Goal: Complete application form: Complete application form

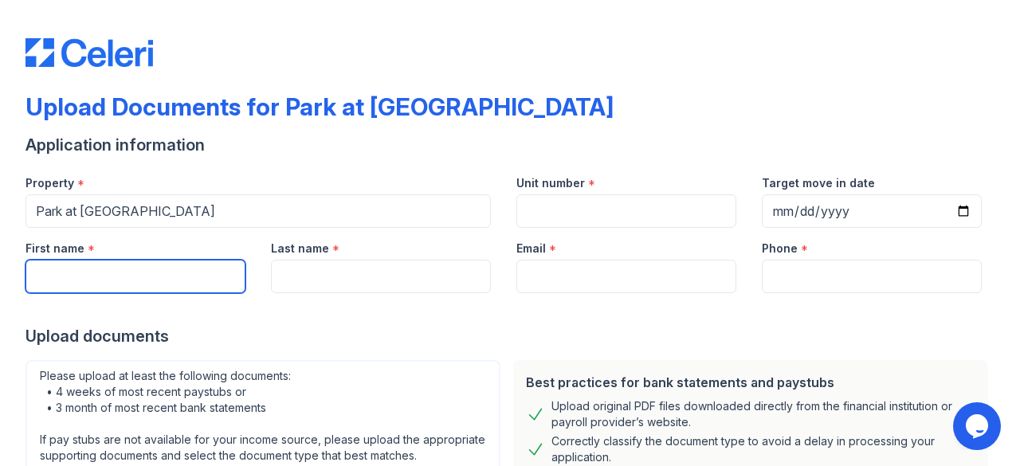
click at [162, 268] on input "First name" at bounding box center [136, 276] width 220 height 33
type input "[PERSON_NAME]"
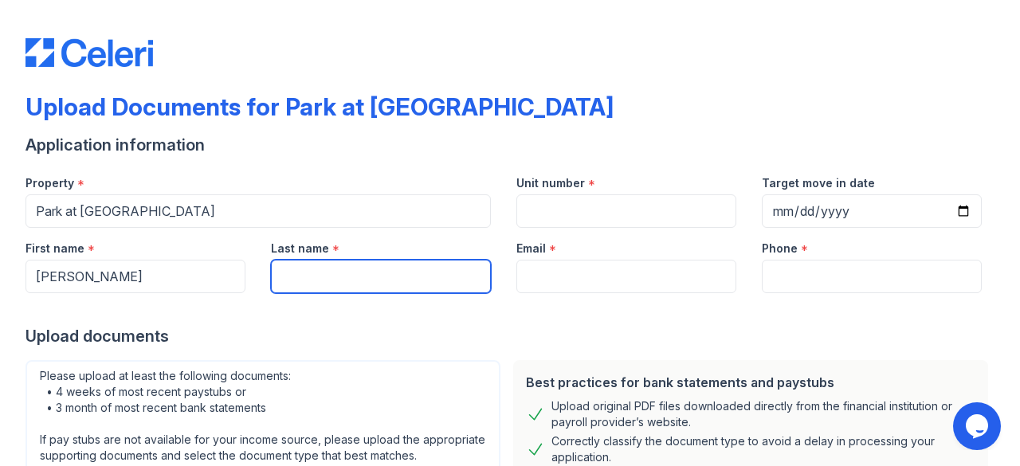
click at [310, 273] on input "Last name" at bounding box center [381, 276] width 220 height 33
type input "M"
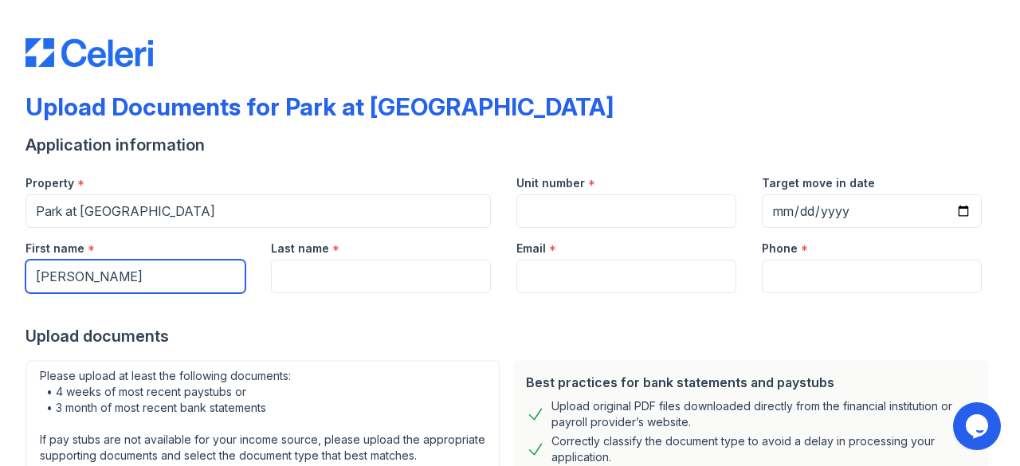
click at [196, 281] on input "[PERSON_NAME]" at bounding box center [136, 276] width 220 height 33
type input "[PERSON_NAME]"
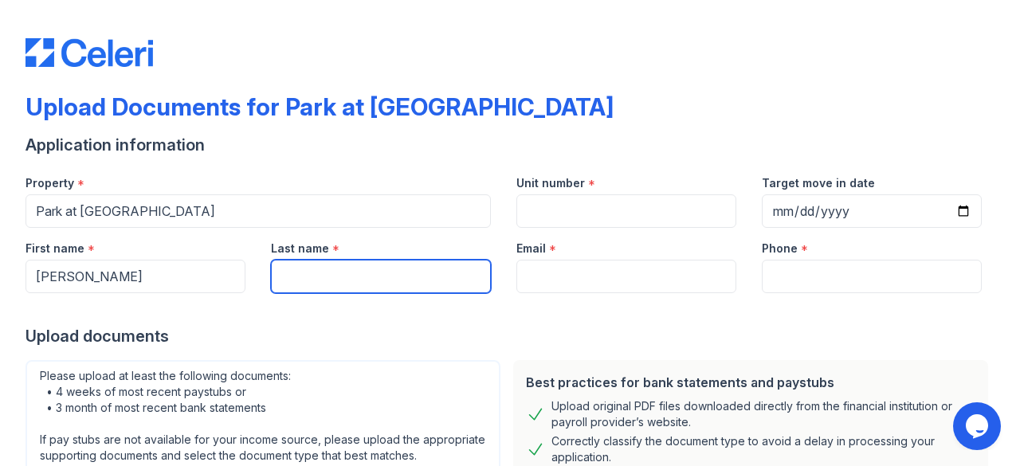
click at [292, 281] on input "Last name" at bounding box center [381, 276] width 220 height 33
type input "M"
type input "[PERSON_NAME]"
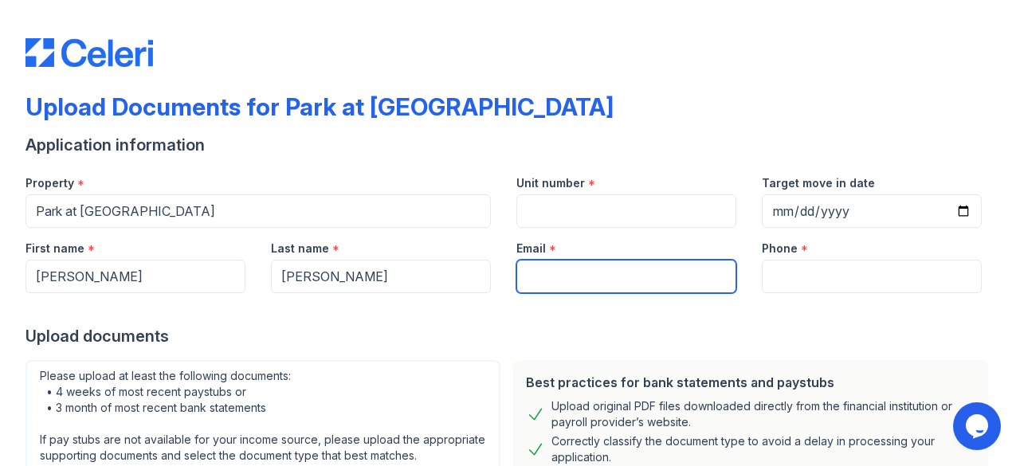
click at [614, 287] on input "Email" at bounding box center [626, 276] width 220 height 33
paste input "[EMAIL_ADDRESS][DOMAIN_NAME]"
type input "[EMAIL_ADDRESS][DOMAIN_NAME]"
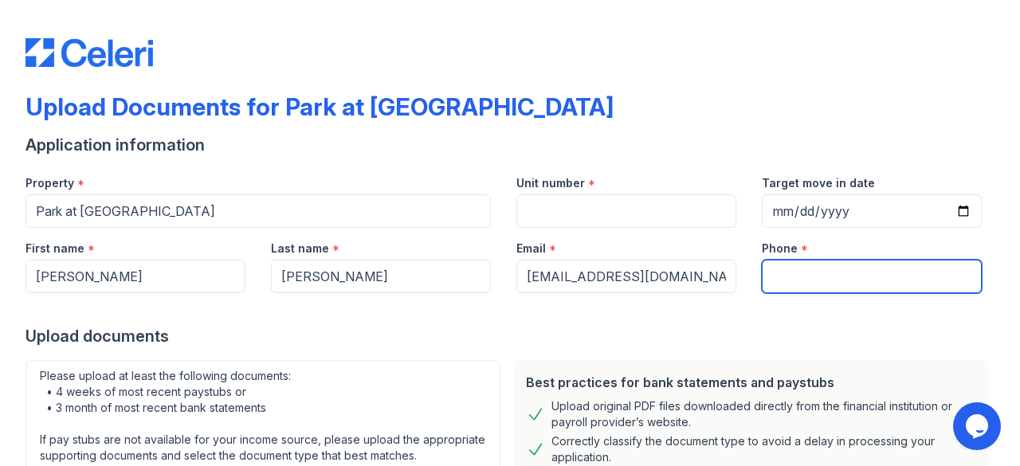
click at [791, 282] on input "Phone" at bounding box center [872, 276] width 220 height 33
type input "5128558902"
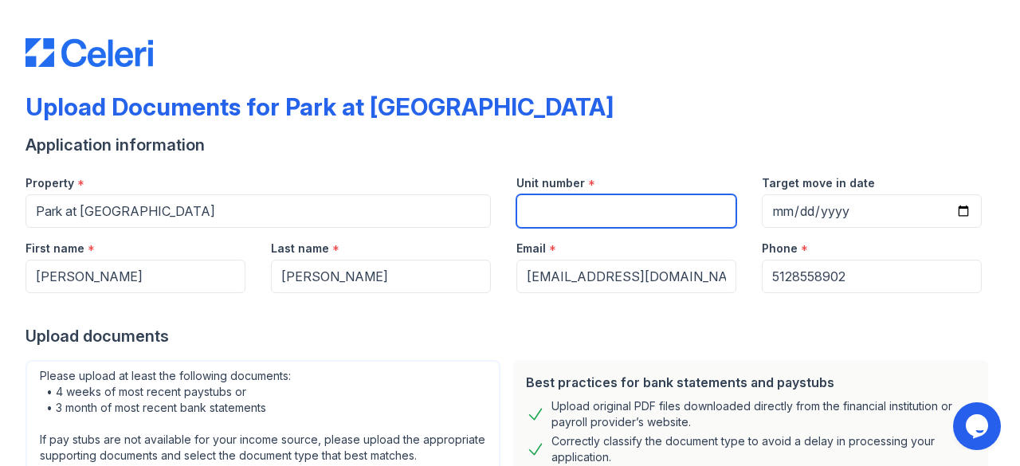
click at [675, 214] on input "Unit number" at bounding box center [626, 210] width 220 height 33
type input "417"
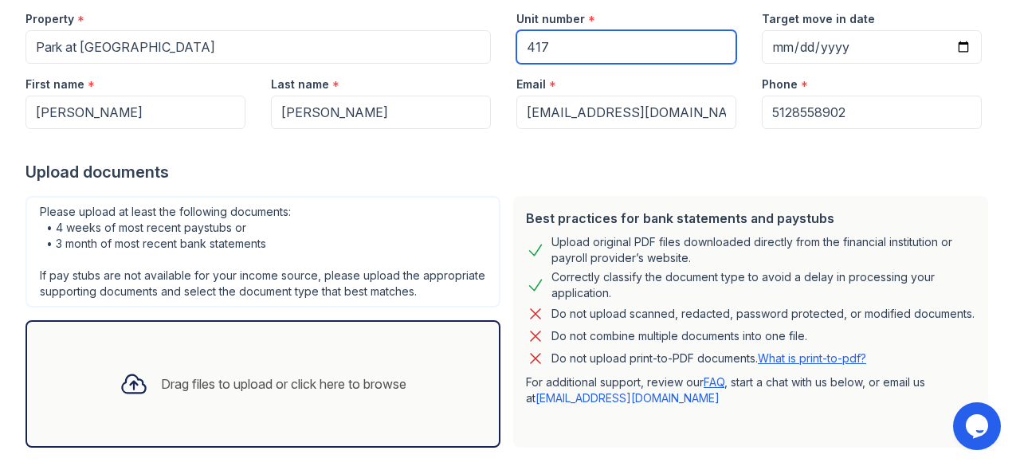
scroll to position [243, 0]
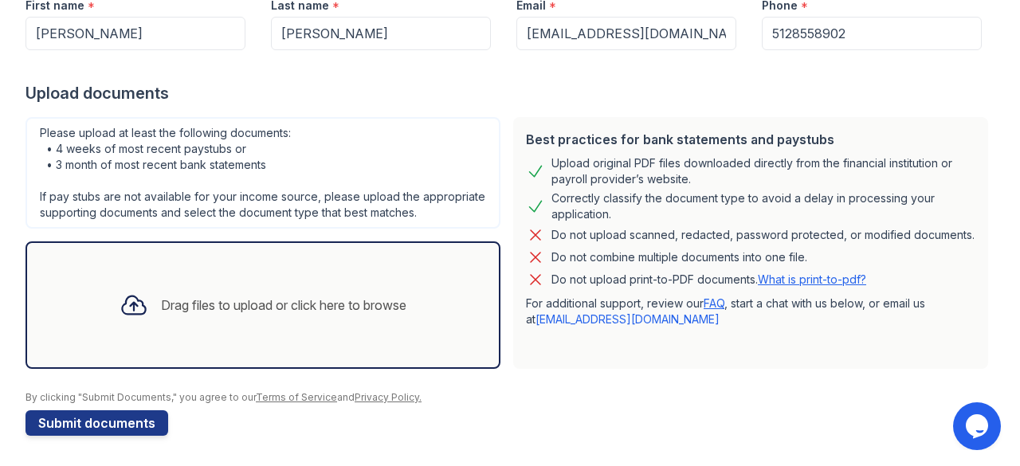
click at [383, 291] on div "Drag files to upload or click here to browse" at bounding box center [263, 305] width 312 height 54
click at [335, 323] on div "Drag files to upload or click here to browse" at bounding box center [263, 305] width 312 height 54
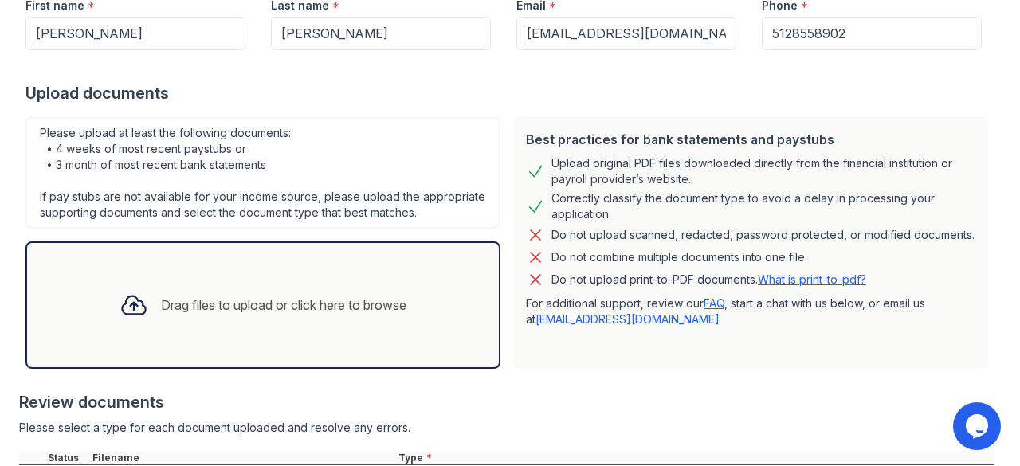
click at [319, 332] on div "Drag files to upload or click here to browse" at bounding box center [263, 305] width 475 height 128
click at [416, 338] on div "Drag files to upload or click here to browse" at bounding box center [263, 305] width 475 height 128
click at [430, 332] on div "Drag files to upload or click here to browse" at bounding box center [263, 305] width 475 height 128
click at [329, 261] on div "Drag files to upload or click here to browse" at bounding box center [263, 305] width 475 height 128
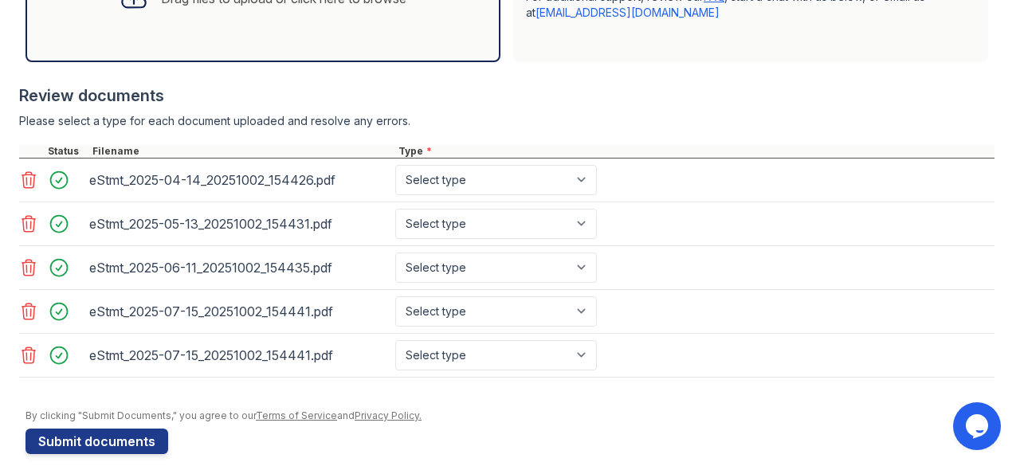
scroll to position [562, 0]
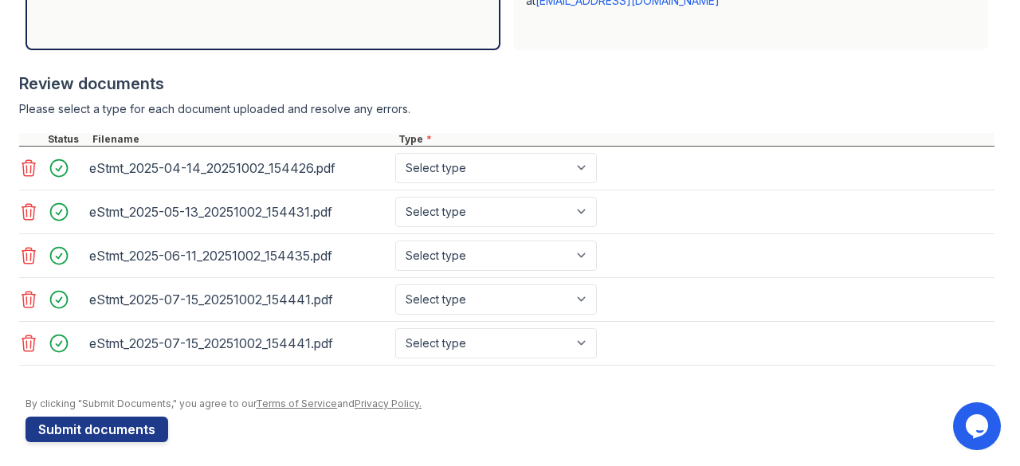
click at [28, 341] on icon at bounding box center [28, 343] width 19 height 19
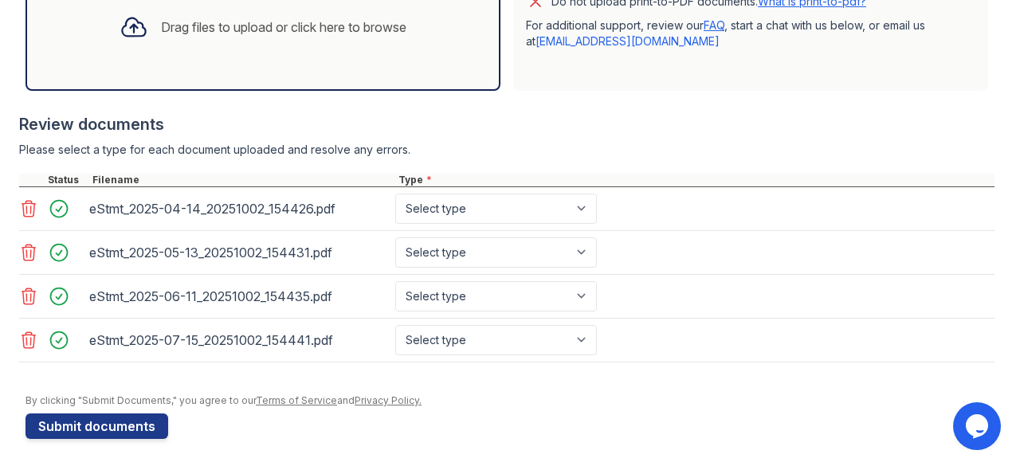
click at [335, 55] on div "Drag files to upload or click here to browse" at bounding box center [263, 27] width 475 height 128
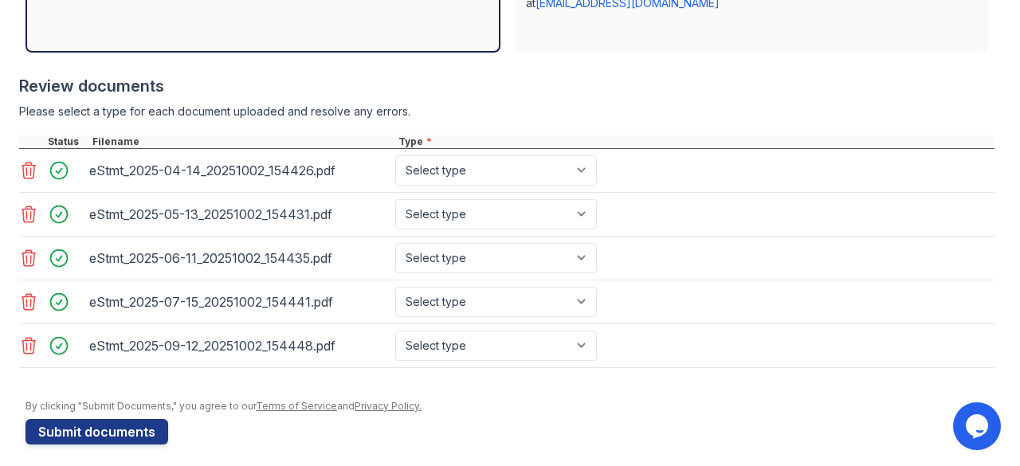
scroll to position [562, 0]
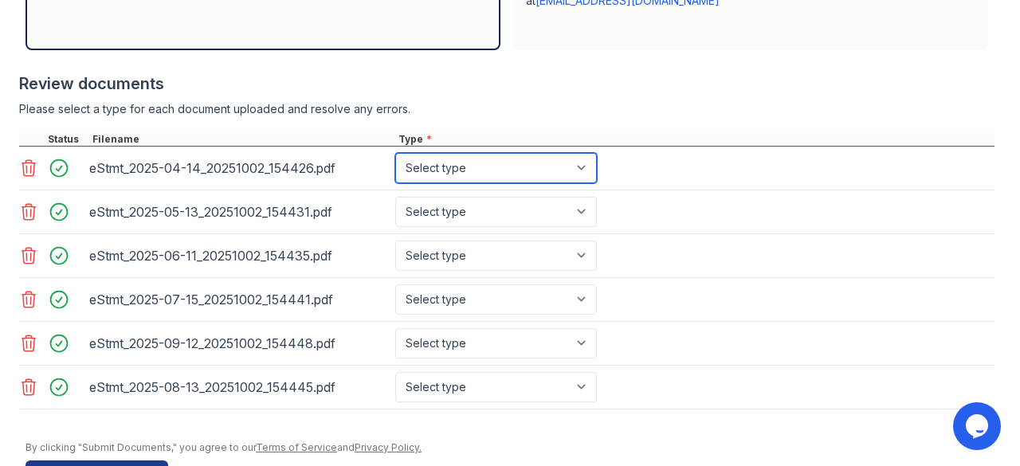
click at [520, 160] on select "Select type Paystub Bank Statement Offer Letter Tax Documents Benefit Award Let…" at bounding box center [496, 168] width 202 height 30
select select "bank_statement"
click at [395, 153] on select "Select type Paystub Bank Statement Offer Letter Tax Documents Benefit Award Let…" at bounding box center [496, 168] width 202 height 30
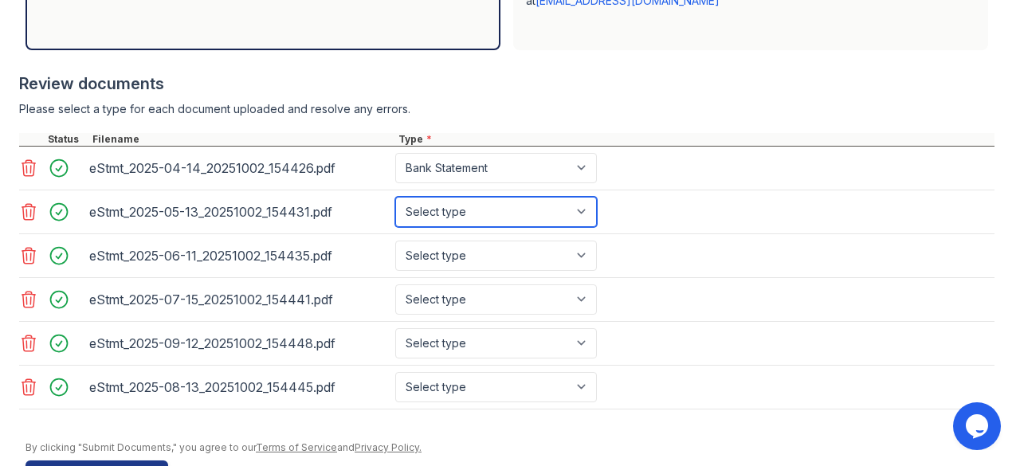
click at [530, 210] on select "Select type Paystub Bank Statement Offer Letter Tax Documents Benefit Award Let…" at bounding box center [496, 212] width 202 height 30
select select "bank_statement"
click at [395, 197] on select "Select type Paystub Bank Statement Offer Letter Tax Documents Benefit Award Let…" at bounding box center [496, 212] width 202 height 30
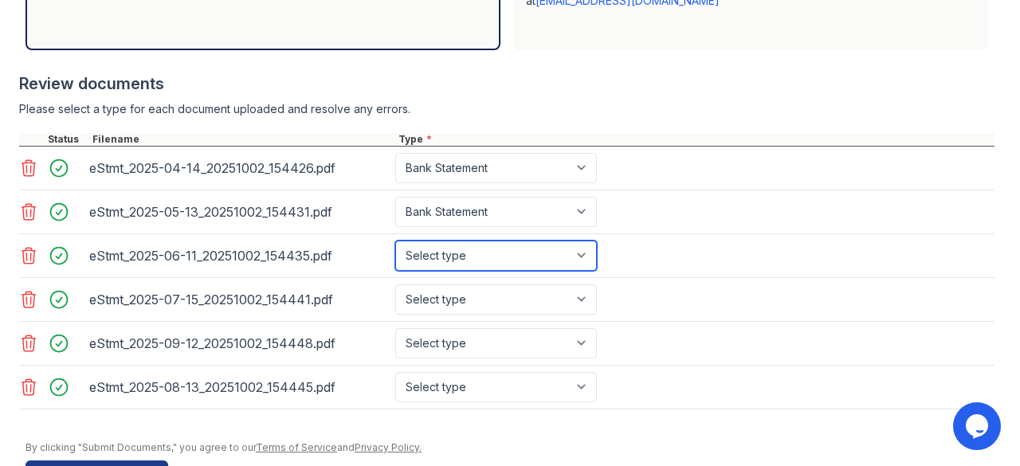
click at [502, 261] on select "Select type Paystub Bank Statement Offer Letter Tax Documents Benefit Award Let…" at bounding box center [496, 256] width 202 height 30
select select "bank_statement"
click at [395, 241] on select "Select type Paystub Bank Statement Offer Letter Tax Documents Benefit Award Let…" at bounding box center [496, 256] width 202 height 30
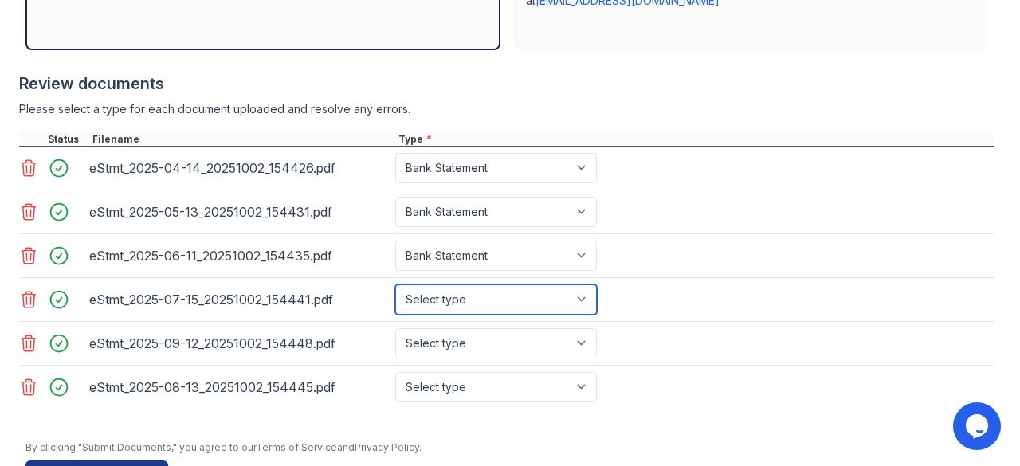
click at [487, 303] on select "Select type Paystub Bank Statement Offer Letter Tax Documents Benefit Award Let…" at bounding box center [496, 300] width 202 height 30
select select "bank_statement"
click at [395, 285] on select "Select type Paystub Bank Statement Offer Letter Tax Documents Benefit Award Let…" at bounding box center [496, 300] width 202 height 30
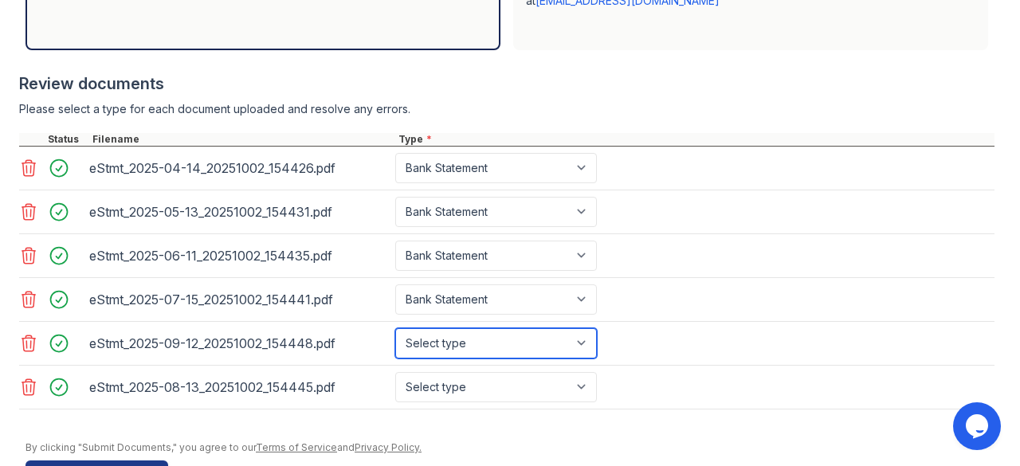
click at [481, 342] on select "Select type Paystub Bank Statement Offer Letter Tax Documents Benefit Award Let…" at bounding box center [496, 343] width 202 height 30
select select "bank_statement"
click at [395, 328] on select "Select type Paystub Bank Statement Offer Letter Tax Documents Benefit Award Let…" at bounding box center [496, 343] width 202 height 30
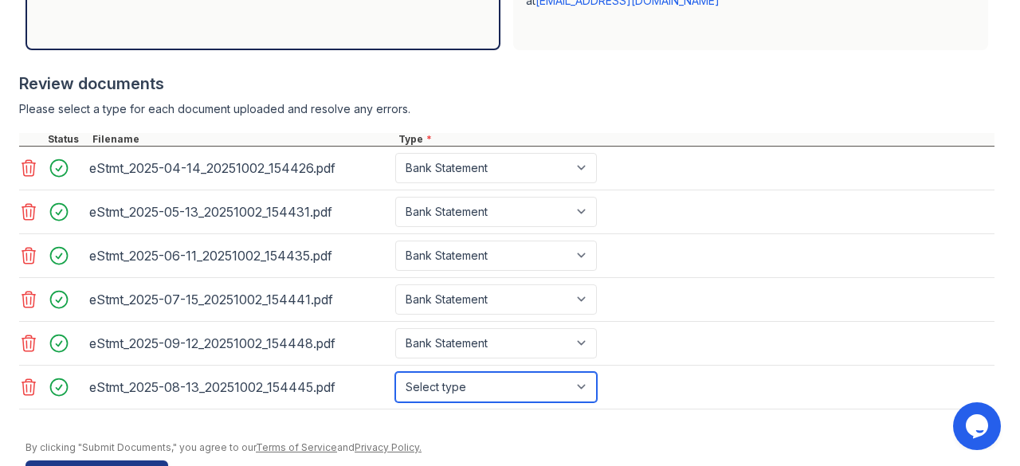
click at [477, 374] on select "Select type Paystub Bank Statement Offer Letter Tax Documents Benefit Award Let…" at bounding box center [496, 387] width 202 height 30
select select "bank_statement"
click at [395, 372] on select "Select type Paystub Bank Statement Offer Letter Tax Documents Benefit Award Let…" at bounding box center [496, 387] width 202 height 30
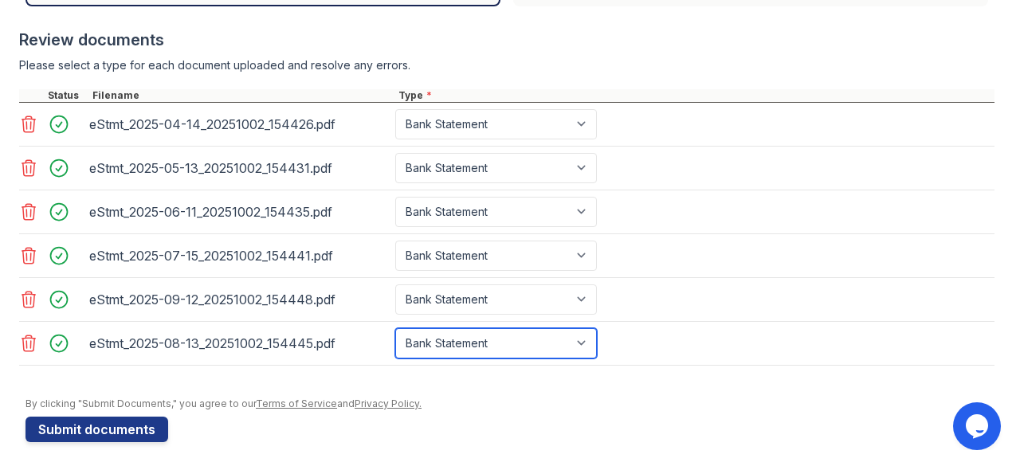
scroll to position [607, 0]
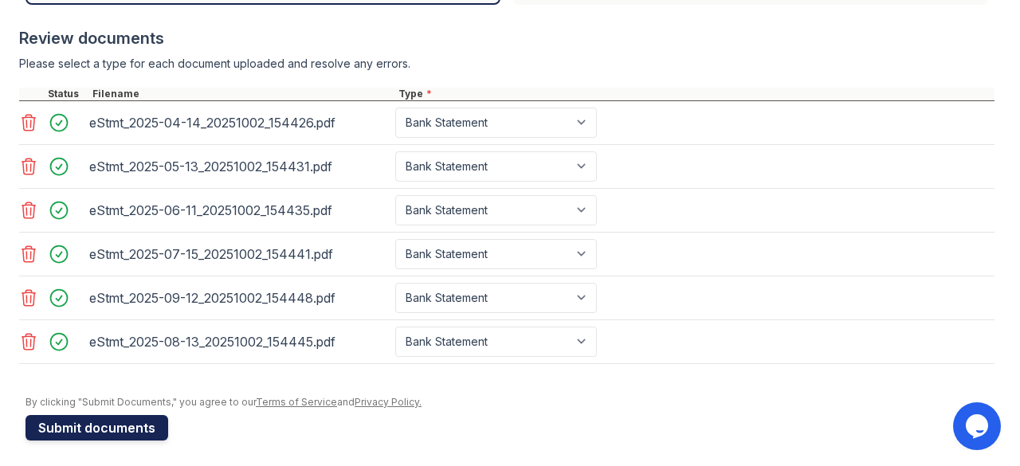
click at [73, 422] on button "Submit documents" at bounding box center [97, 428] width 143 height 26
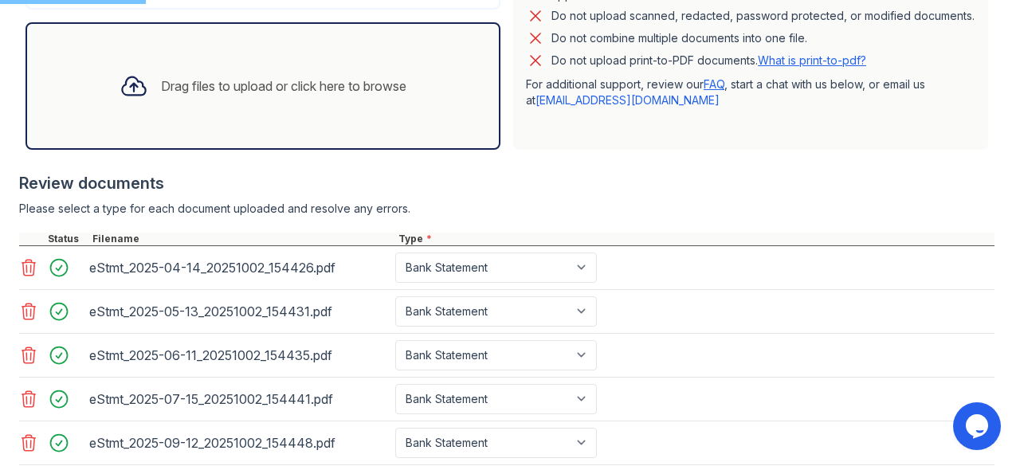
scroll to position [457, 0]
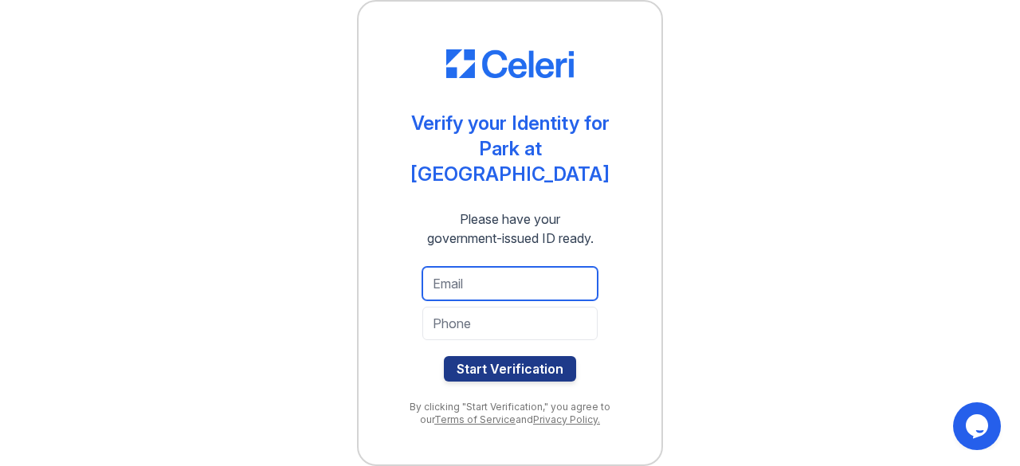
click at [544, 280] on input "email" at bounding box center [509, 283] width 175 height 33
paste input "[EMAIL_ADDRESS][DOMAIN_NAME]"
type input "[EMAIL_ADDRESS][DOMAIN_NAME]"
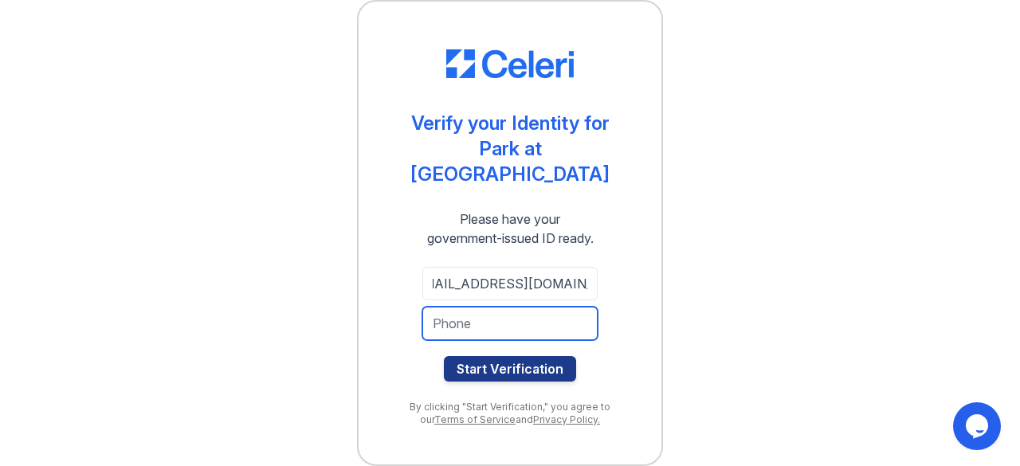
click at [520, 315] on input "tel" at bounding box center [509, 323] width 175 height 33
type input "5128558902"
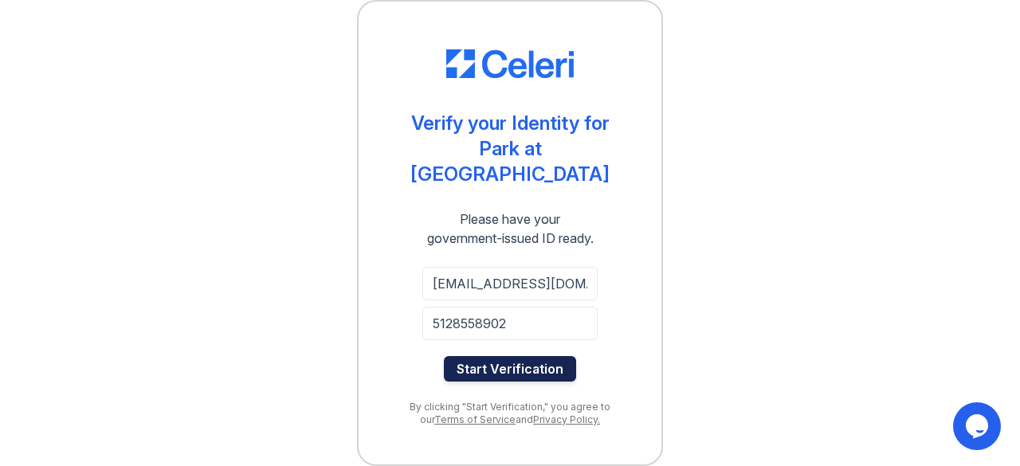
click at [529, 371] on button "Start Verification" at bounding box center [510, 369] width 132 height 26
